Goal: Information Seeking & Learning: Learn about a topic

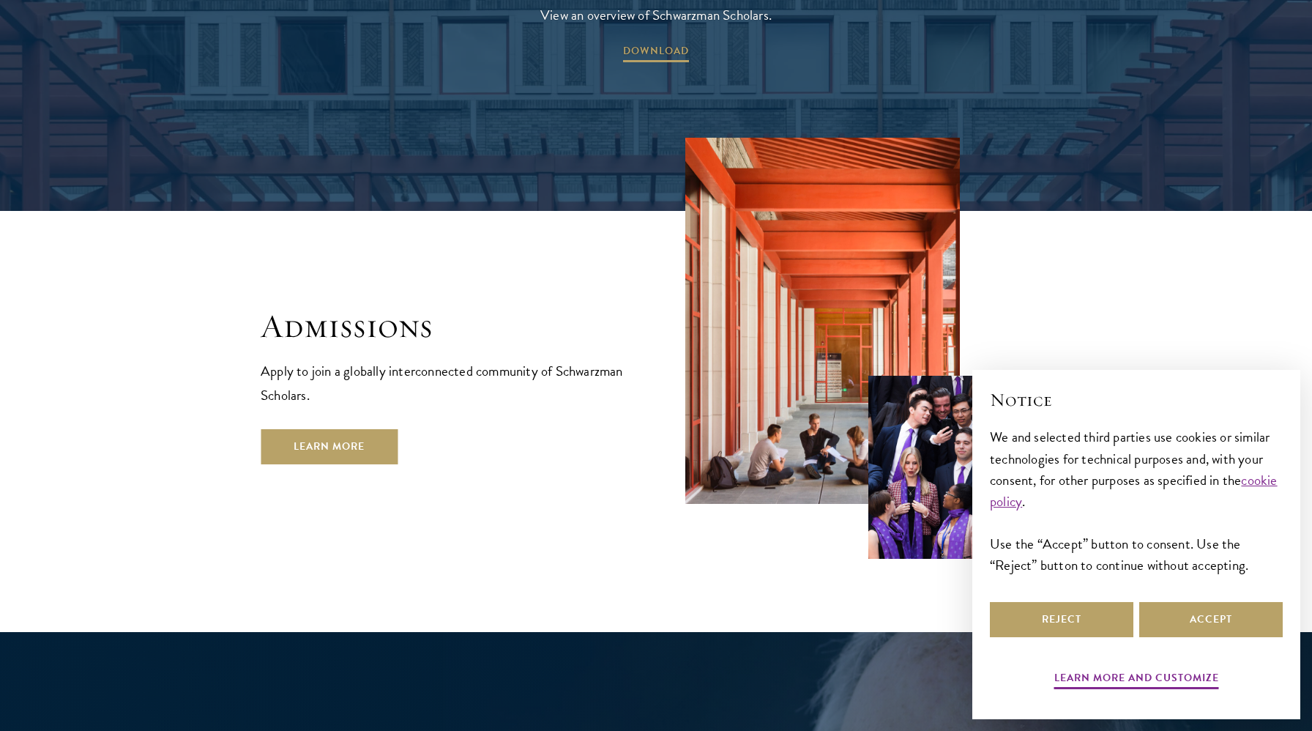
scroll to position [2408, 0]
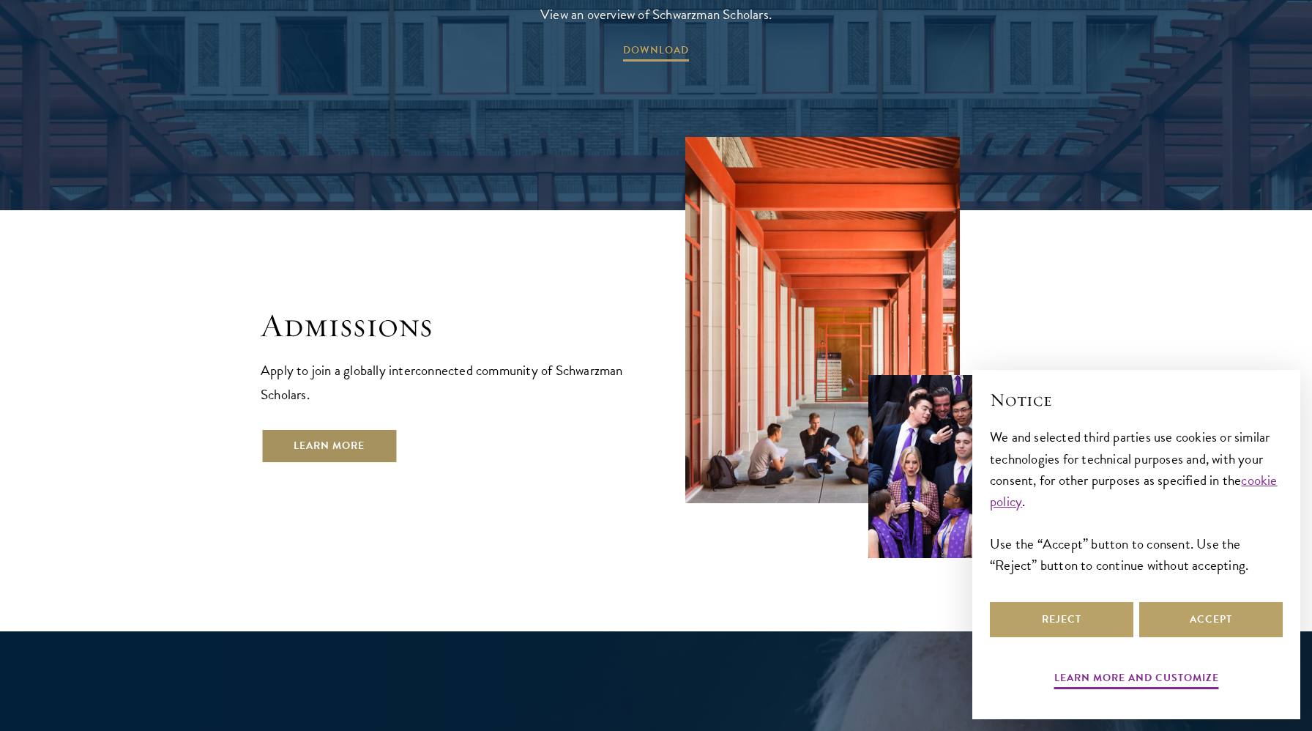
click at [339, 428] on link "Learn More" at bounding box center [329, 445] width 137 height 35
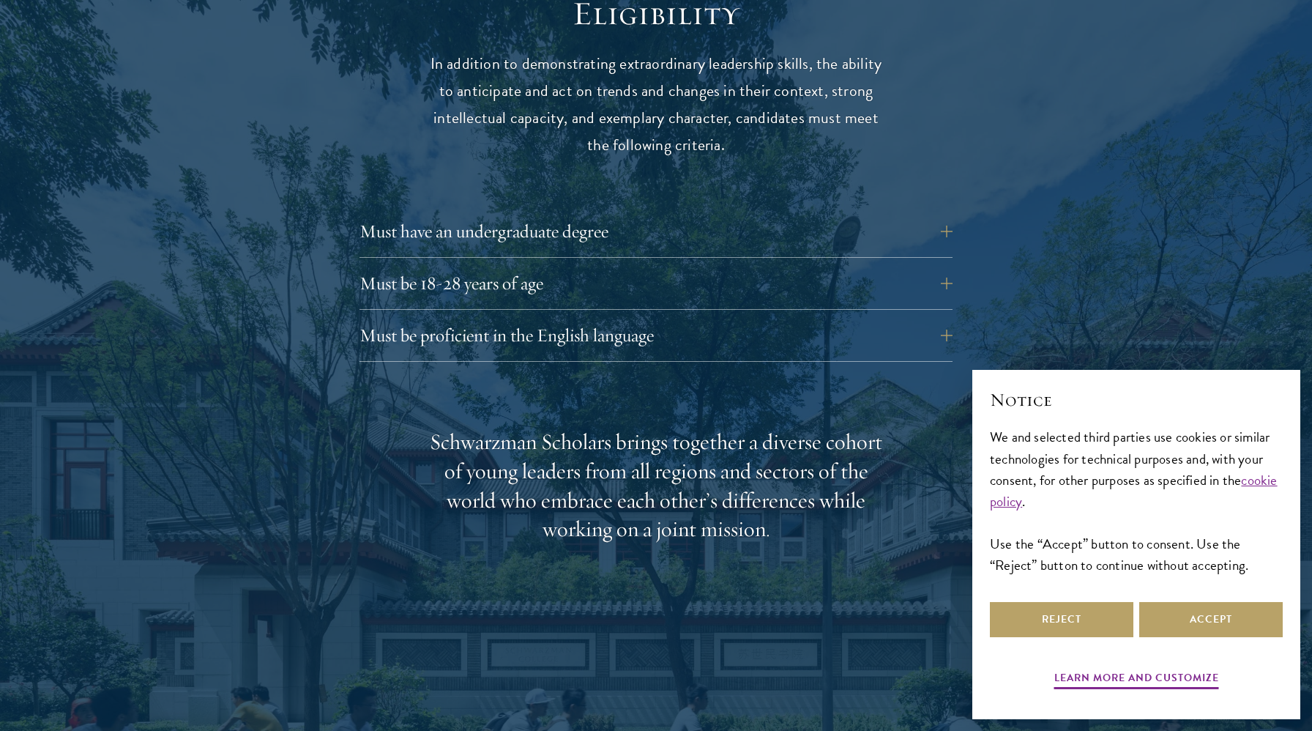
scroll to position [1969, 0]
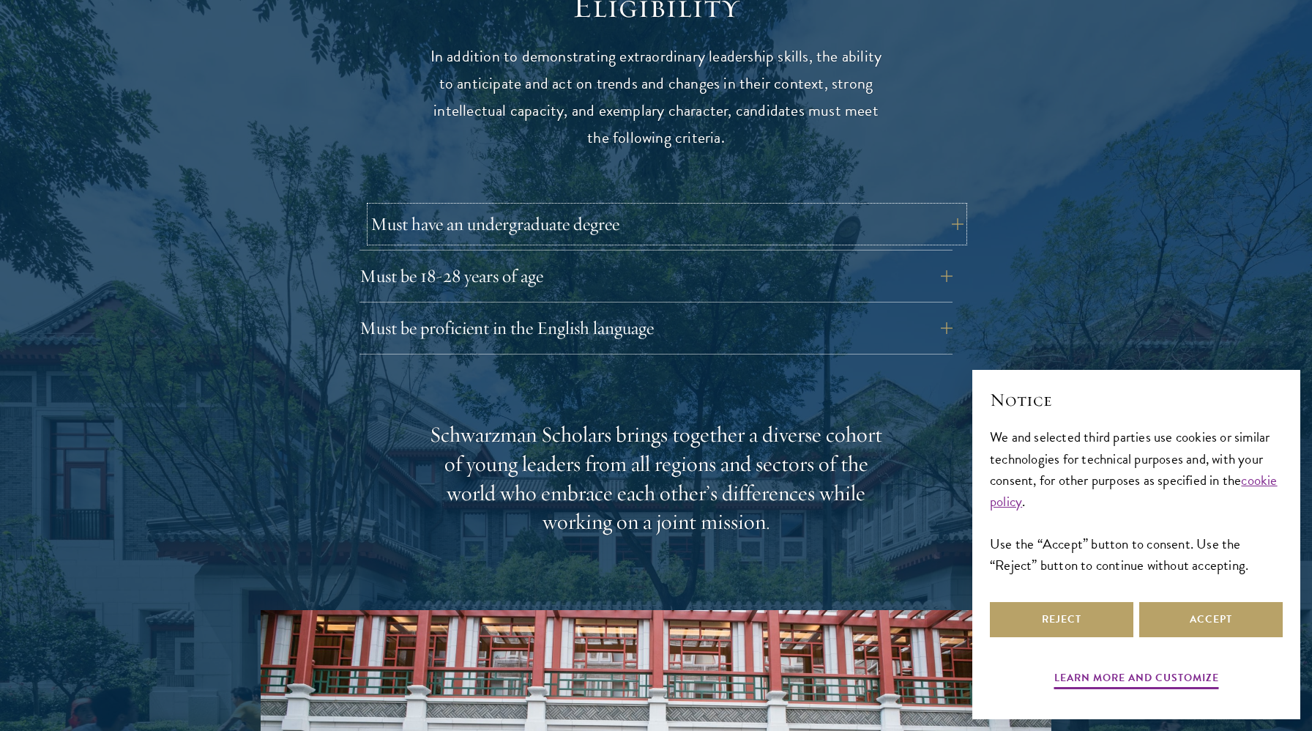
click at [539, 206] on button "Must have an undergraduate degree" at bounding box center [666, 223] width 593 height 35
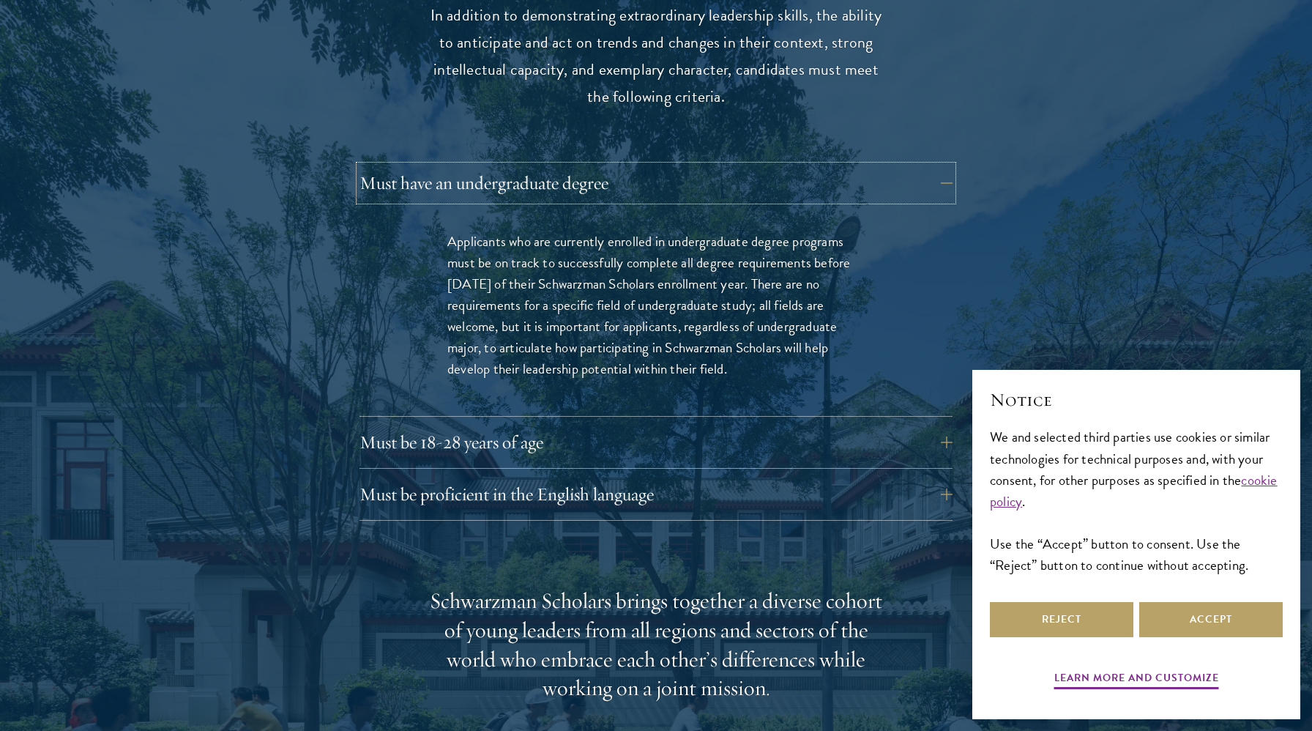
scroll to position [2012, 0]
click at [482, 423] on button "Must be 18-28 years of age" at bounding box center [666, 440] width 593 height 35
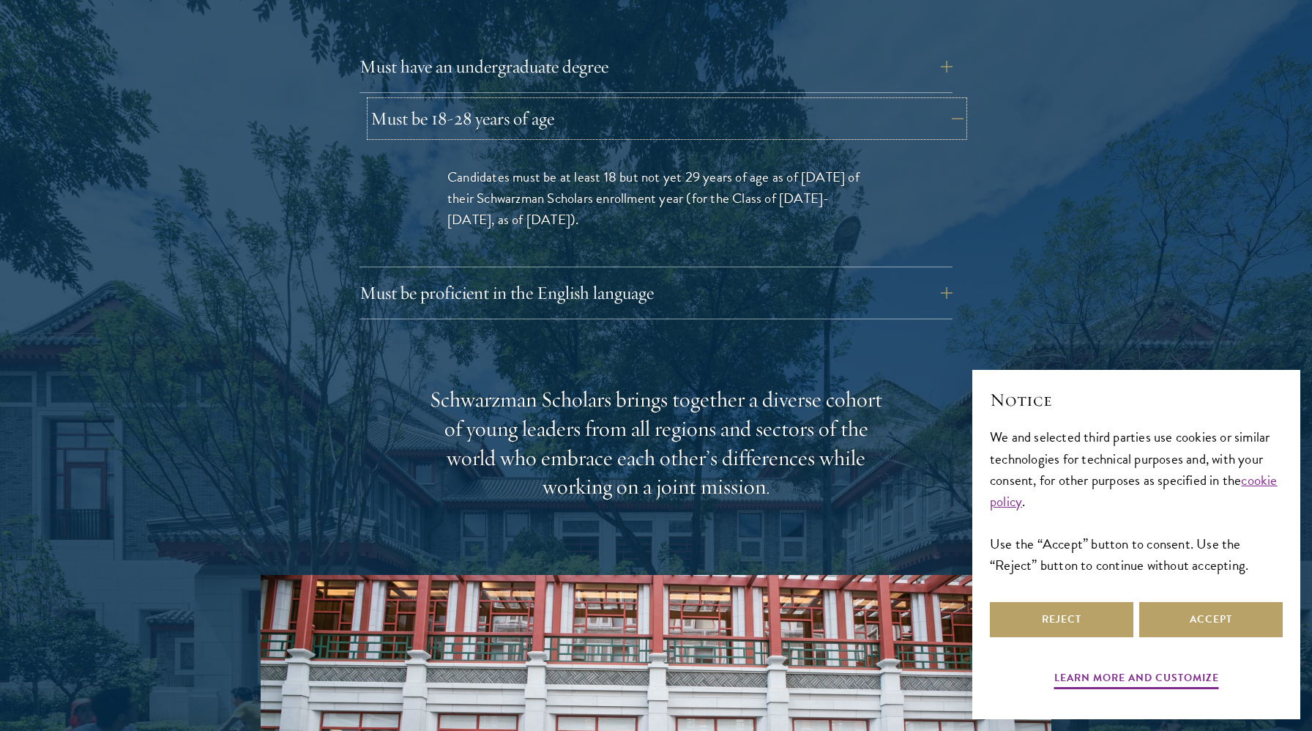
scroll to position [2130, 0]
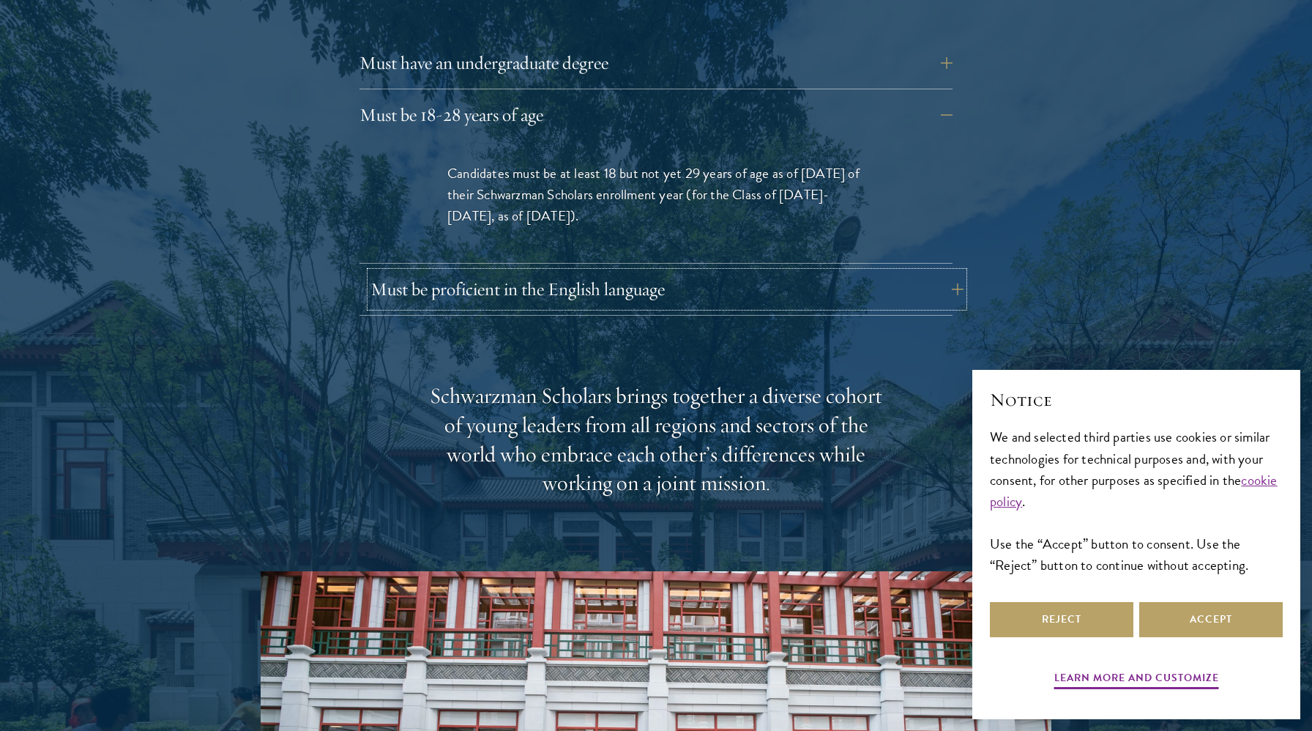
click at [581, 272] on button "Must be proficient in the English language" at bounding box center [666, 289] width 593 height 35
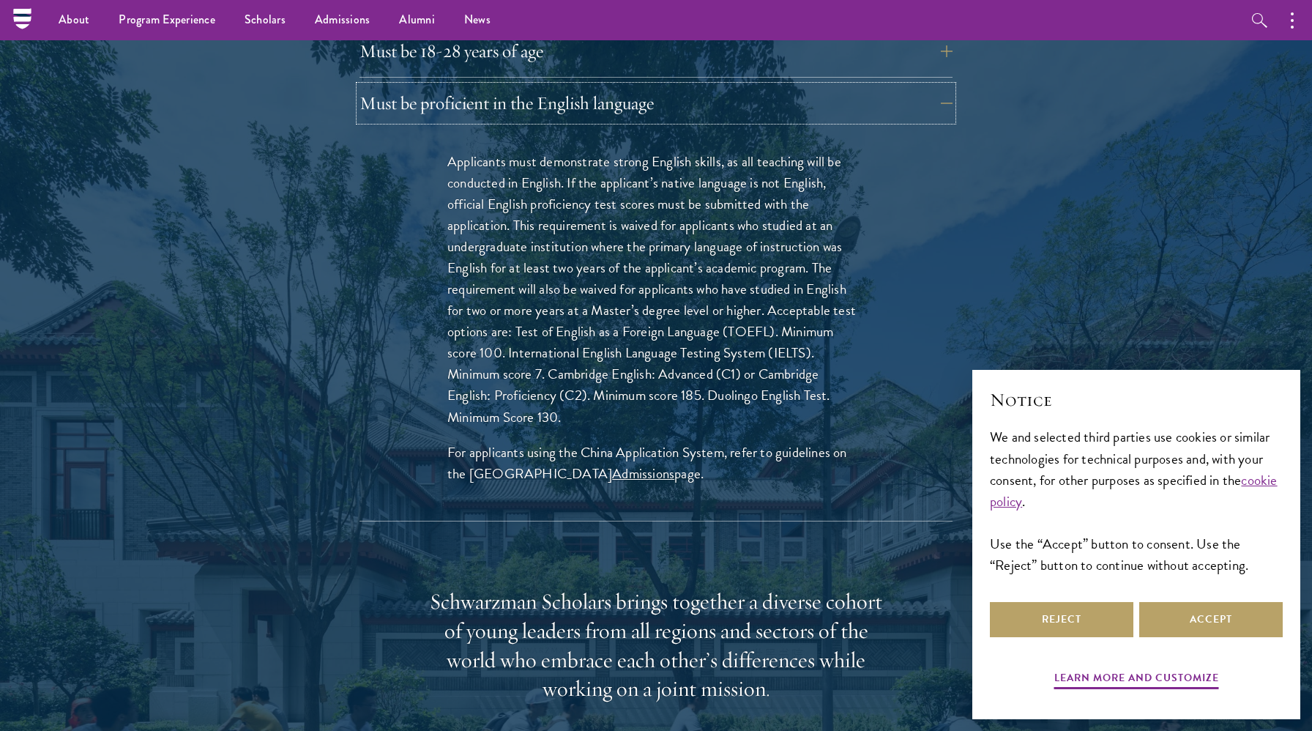
scroll to position [1707, 0]
